Goal: Entertainment & Leisure: Consume media (video, audio)

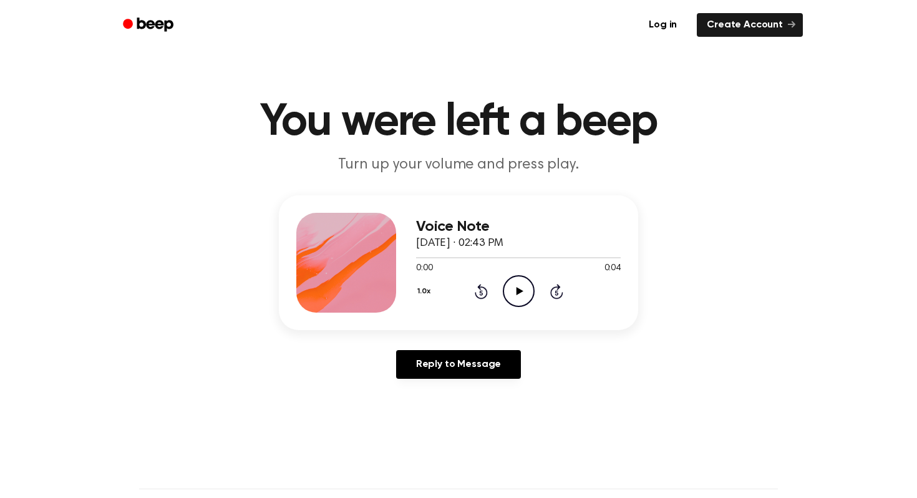
click at [501, 294] on div "1.0x Rewind 5 seconds Play Audio Skip 5 seconds" at bounding box center [518, 291] width 205 height 32
click at [510, 292] on icon "Play Audio" at bounding box center [519, 291] width 32 height 32
click at [520, 289] on icon at bounding box center [519, 291] width 7 height 8
click at [520, 289] on icon at bounding box center [519, 291] width 6 height 8
click at [518, 274] on div "0:03 0:04" at bounding box center [518, 268] width 205 height 13
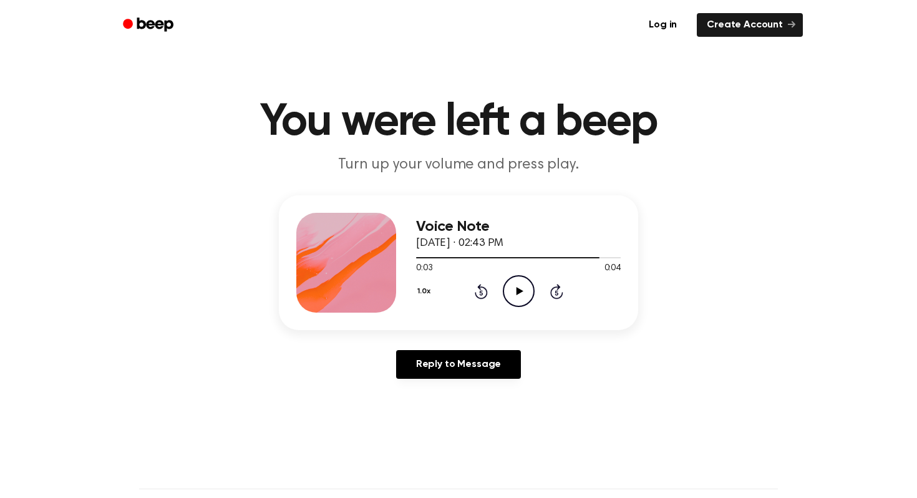
click at [517, 289] on icon at bounding box center [519, 291] width 7 height 8
click at [481, 294] on icon at bounding box center [480, 292] width 3 height 5
click at [518, 289] on icon at bounding box center [519, 291] width 7 height 8
click at [520, 289] on icon at bounding box center [519, 291] width 7 height 8
click at [509, 287] on icon "Play Audio" at bounding box center [519, 291] width 32 height 32
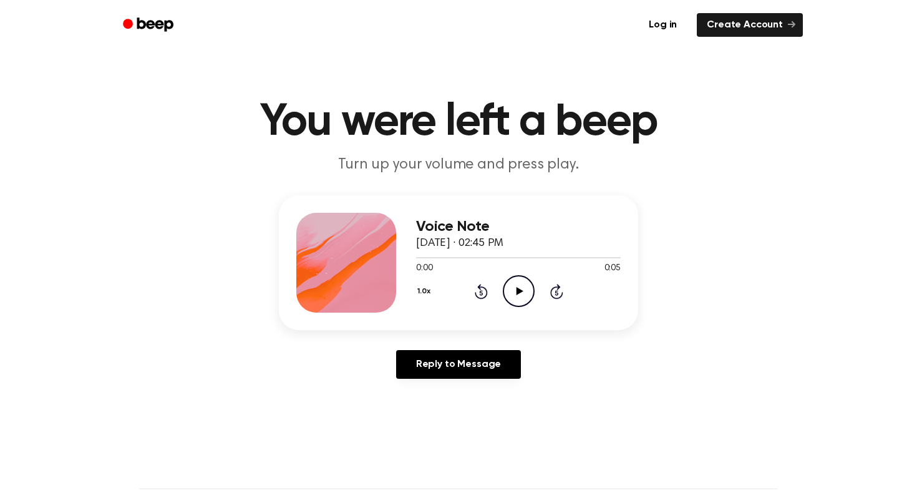
click at [521, 294] on icon "Play Audio" at bounding box center [519, 291] width 32 height 32
click at [514, 289] on icon "Play Audio" at bounding box center [519, 291] width 32 height 32
click at [526, 291] on icon "Play Audio" at bounding box center [519, 291] width 32 height 32
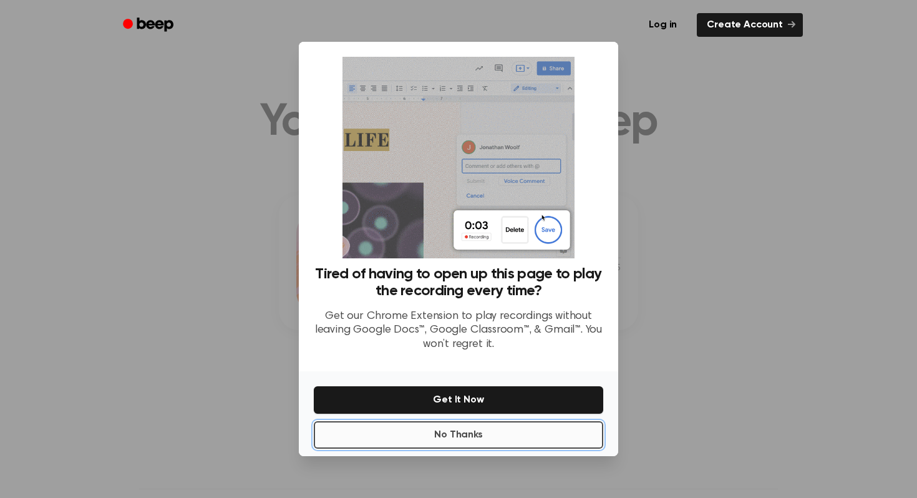
click at [428, 425] on button "No Thanks" at bounding box center [458, 434] width 289 height 27
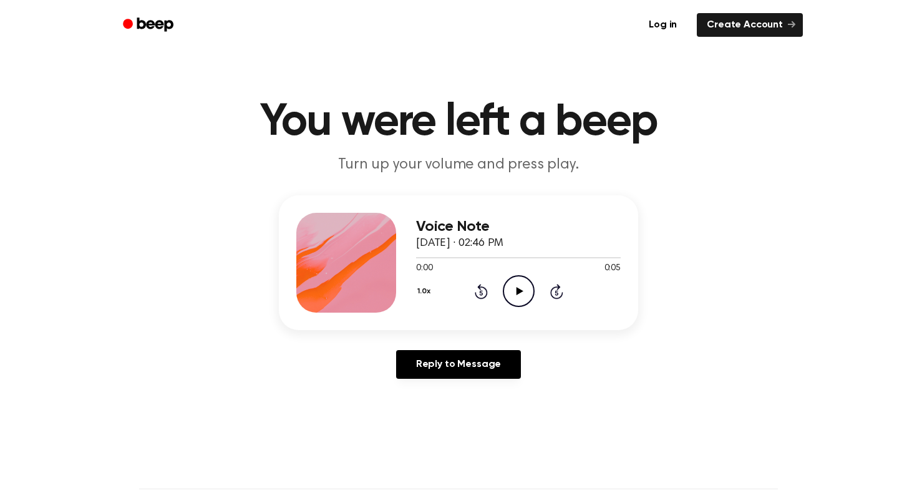
click at [510, 302] on icon "Play Audio" at bounding box center [519, 291] width 32 height 32
click at [519, 296] on icon "Play Audio" at bounding box center [519, 291] width 32 height 32
click at [517, 288] on icon "Pause Audio" at bounding box center [519, 291] width 32 height 32
click at [517, 286] on icon "Play Audio" at bounding box center [519, 291] width 32 height 32
click at [480, 289] on icon at bounding box center [481, 291] width 13 height 15
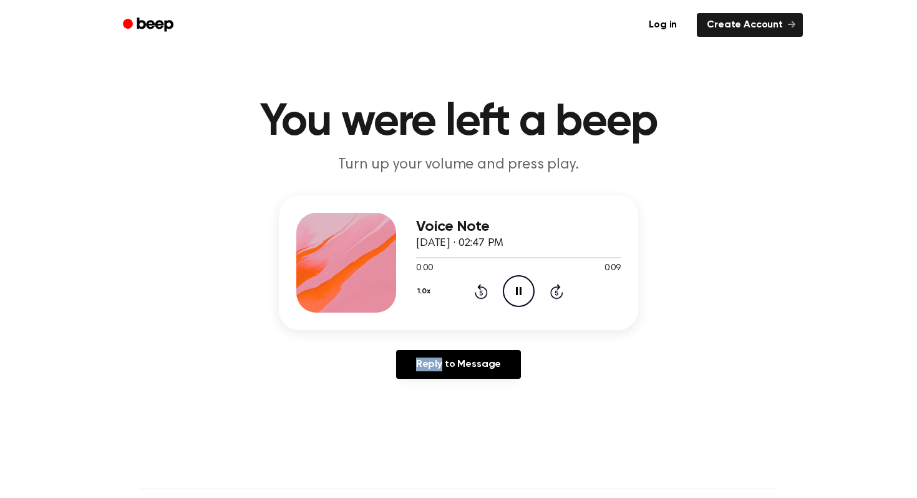
click at [480, 289] on icon at bounding box center [481, 291] width 13 height 15
click at [498, 289] on div "1.0x Rewind 5 seconds Play Audio Skip 5 seconds" at bounding box center [518, 291] width 205 height 32
click at [514, 292] on icon "Play Audio" at bounding box center [519, 291] width 32 height 32
click at [485, 286] on icon "Rewind 5 seconds" at bounding box center [481, 291] width 14 height 16
click at [527, 286] on icon "Pause Audio" at bounding box center [519, 291] width 32 height 32
